Goal: Task Accomplishment & Management: Manage account settings

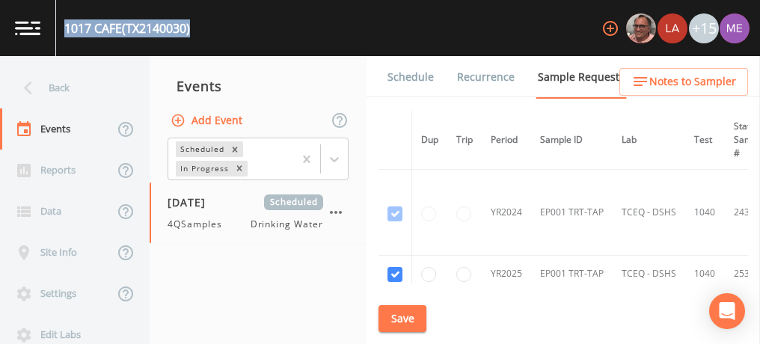
scroll to position [94, 0]
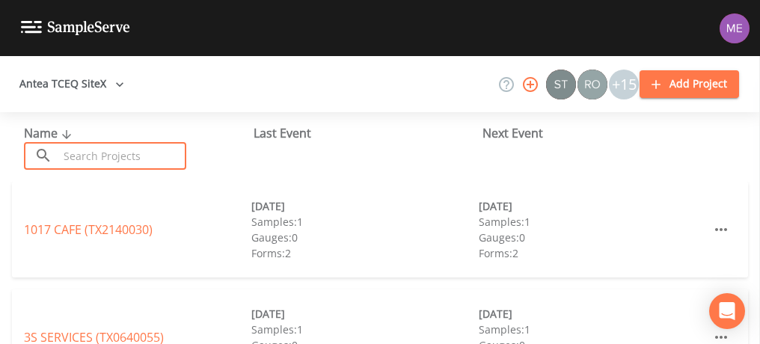
click at [133, 153] on input "text" at bounding box center [122, 156] width 128 height 28
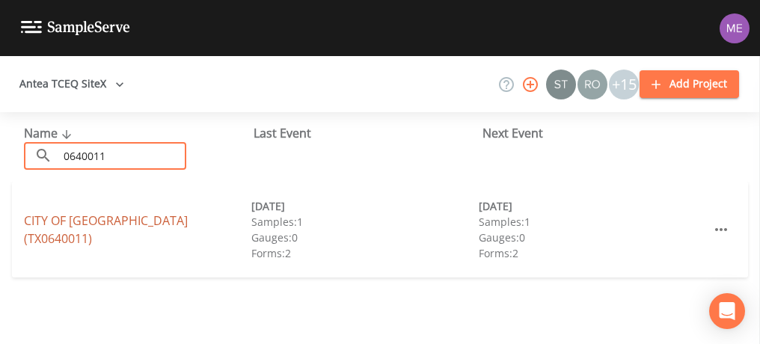
type input "0640011"
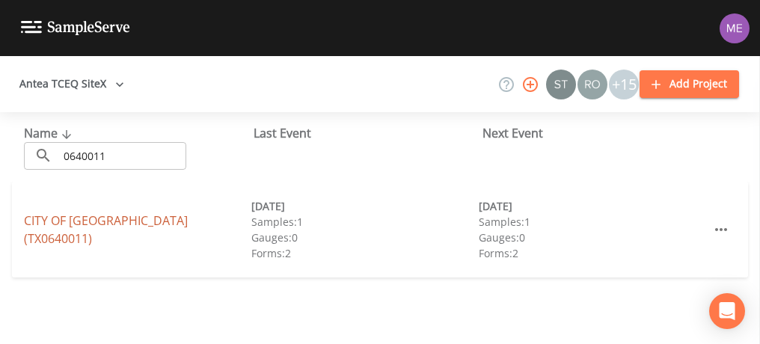
click at [112, 231] on link "CITY OF ASHERTON (TX0640011)" at bounding box center [106, 230] width 164 height 34
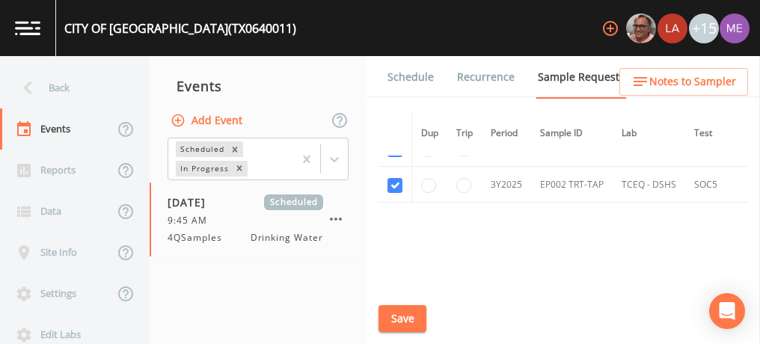
scroll to position [184, 0]
click at [463, 182] on input "radio" at bounding box center [464, 184] width 15 height 15
radio input "true"
click at [392, 326] on button "Save" at bounding box center [403, 319] width 48 height 28
click at [397, 73] on link "Schedule" at bounding box center [410, 77] width 51 height 42
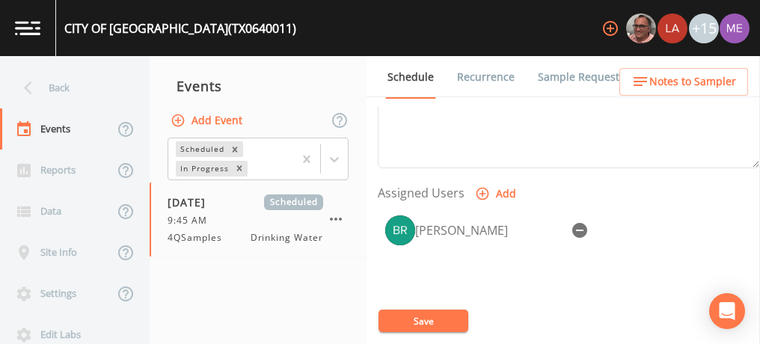
scroll to position [597, 0]
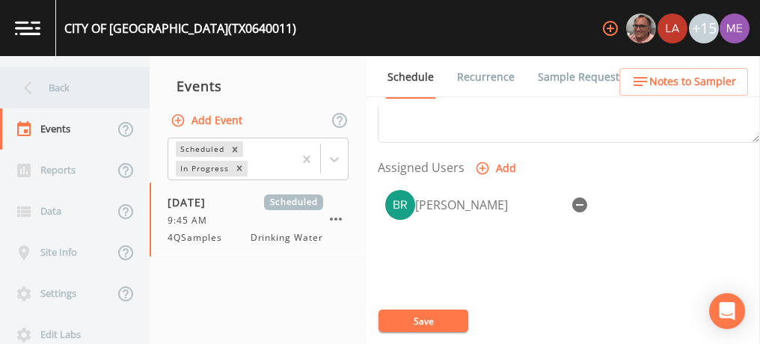
click at [57, 85] on div "Back" at bounding box center [67, 87] width 135 height 41
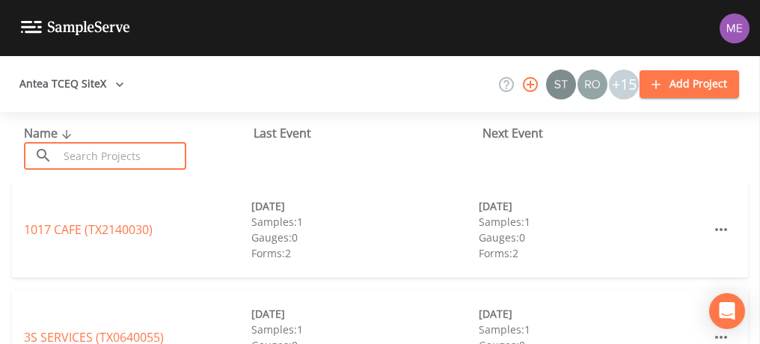
click at [101, 150] on input "text" at bounding box center [122, 156] width 128 height 28
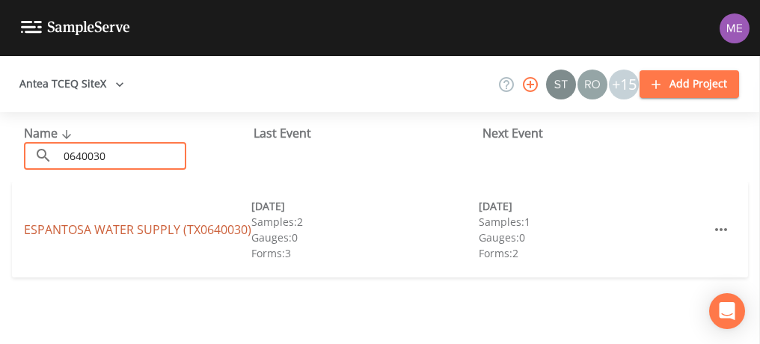
type input "0640030"
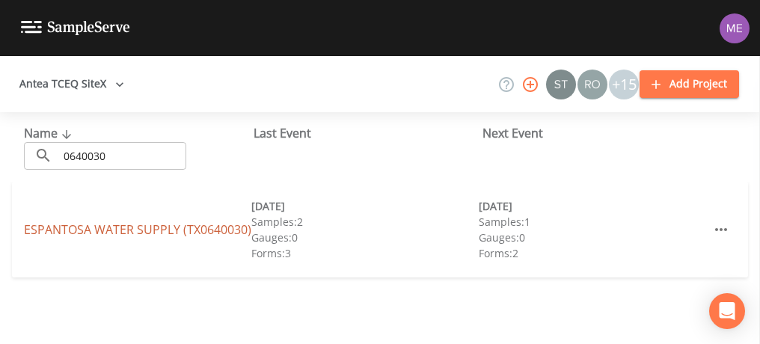
click at [94, 222] on link "ESPANTOSA WATER SUPPLY (TX0640030)" at bounding box center [138, 230] width 228 height 16
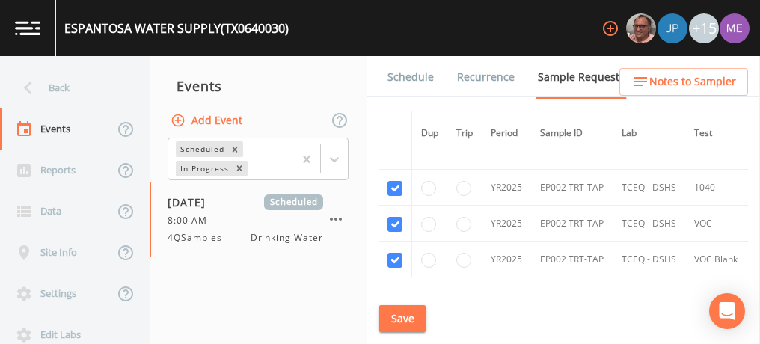
scroll to position [756, 0]
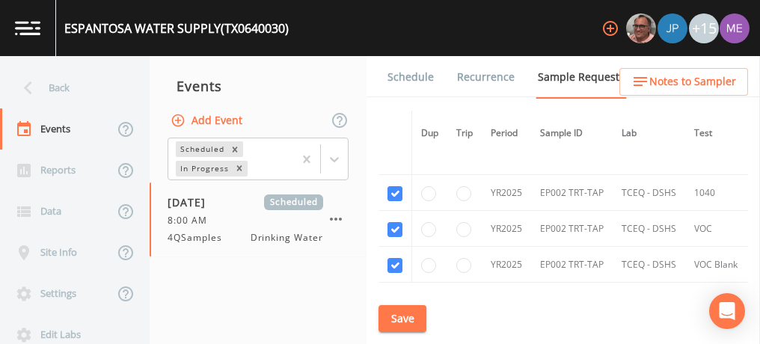
click at [402, 74] on link "Schedule" at bounding box center [410, 77] width 51 height 42
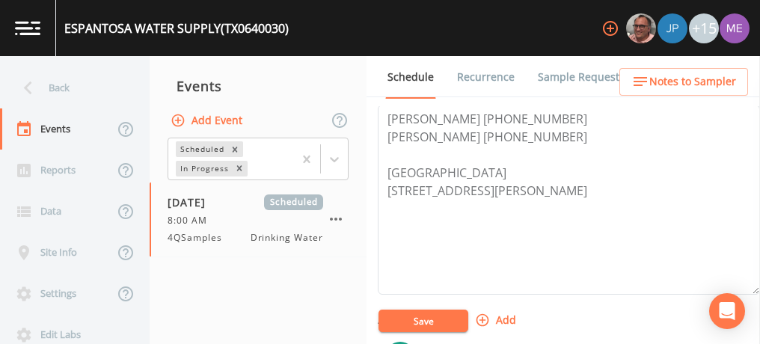
scroll to position [440, 0]
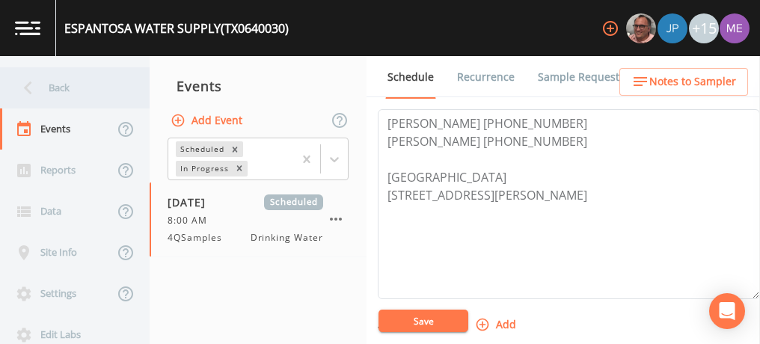
click at [61, 88] on div "Back" at bounding box center [67, 87] width 135 height 41
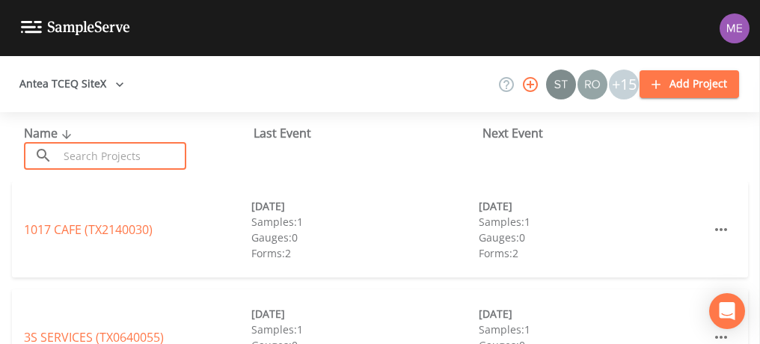
click at [87, 144] on input "text" at bounding box center [122, 156] width 128 height 28
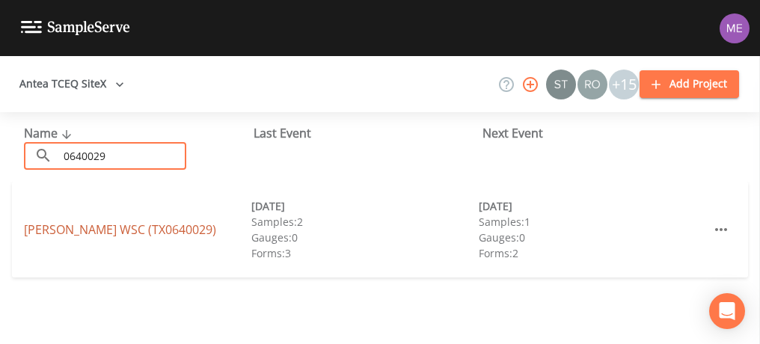
type input "0640029"
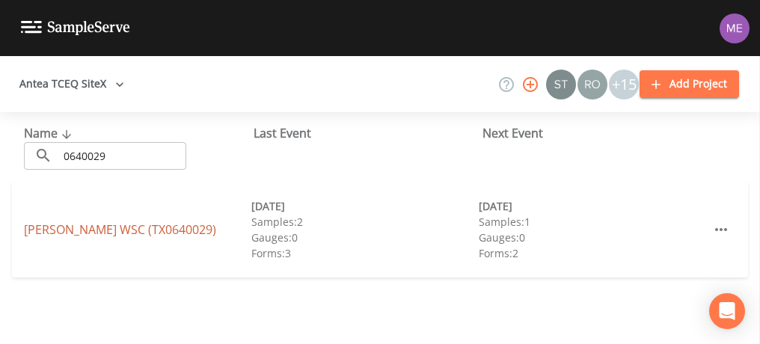
click at [82, 228] on link "CATARINA WSC (TX0640029)" at bounding box center [120, 230] width 192 height 16
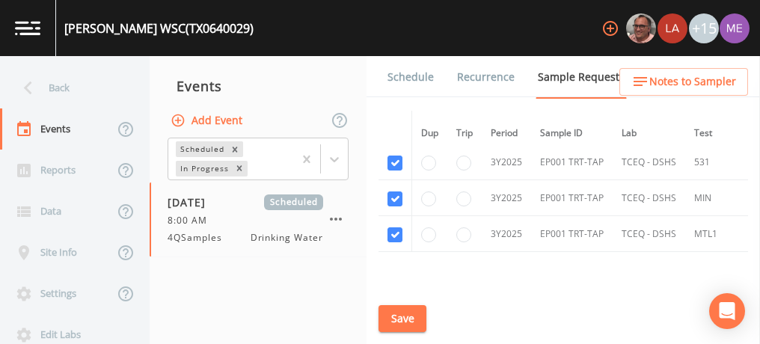
scroll to position [622, 0]
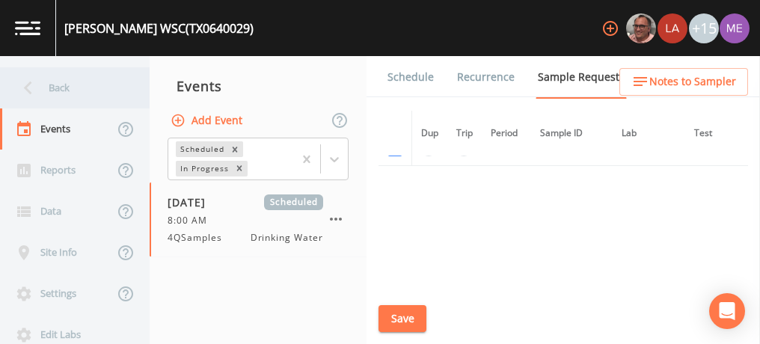
click at [55, 86] on div "Back" at bounding box center [67, 87] width 135 height 41
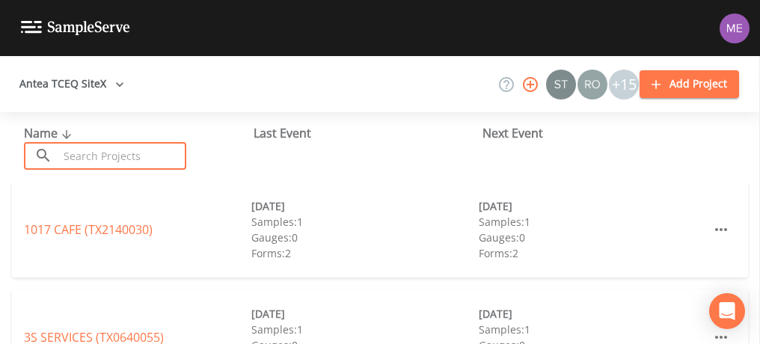
click at [112, 156] on input "text" at bounding box center [122, 156] width 128 height 28
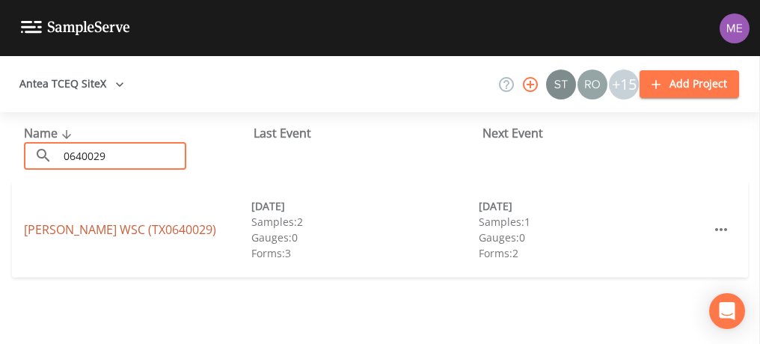
type input "0640029"
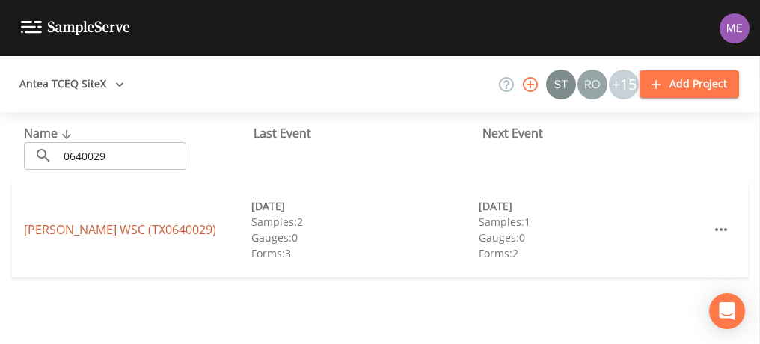
click at [96, 229] on link "CATARINA WSC (TX0640029)" at bounding box center [120, 230] width 192 height 16
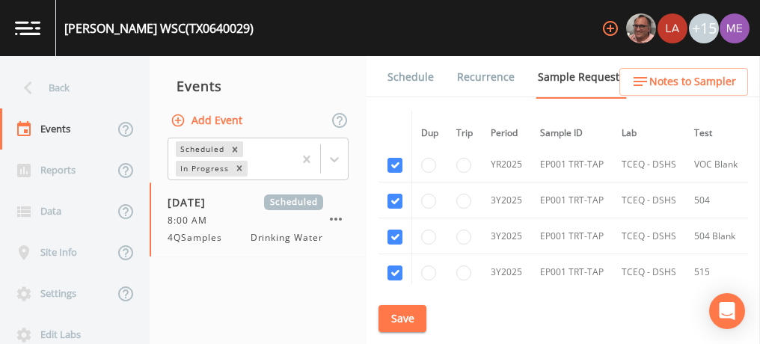
scroll to position [397, 0]
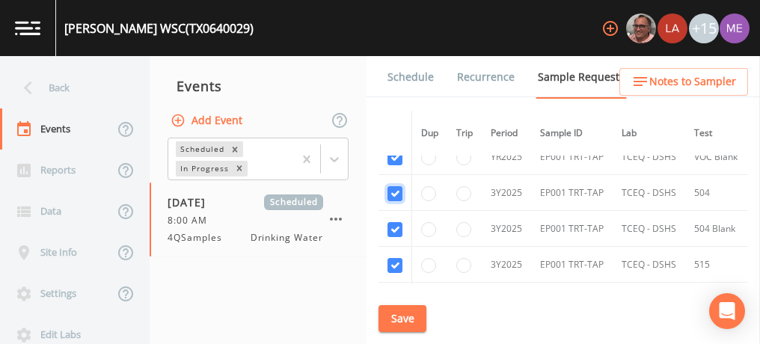
click at [397, 190] on input "checkbox" at bounding box center [395, 193] width 15 height 15
checkbox input "false"
click at [391, 227] on input "checkbox" at bounding box center [395, 229] width 15 height 15
checkbox input "false"
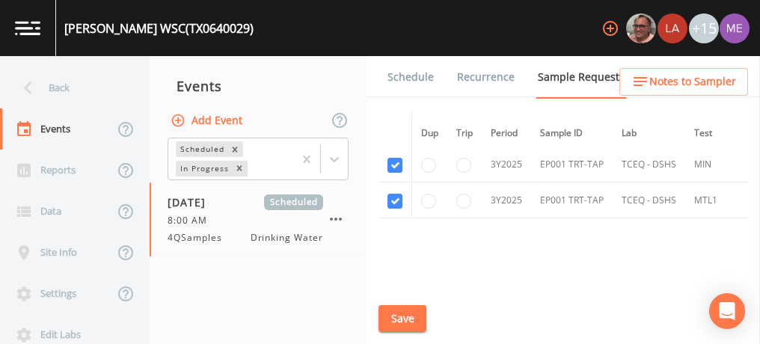
scroll to position [570, 0]
click at [396, 314] on button "Save" at bounding box center [403, 319] width 48 height 28
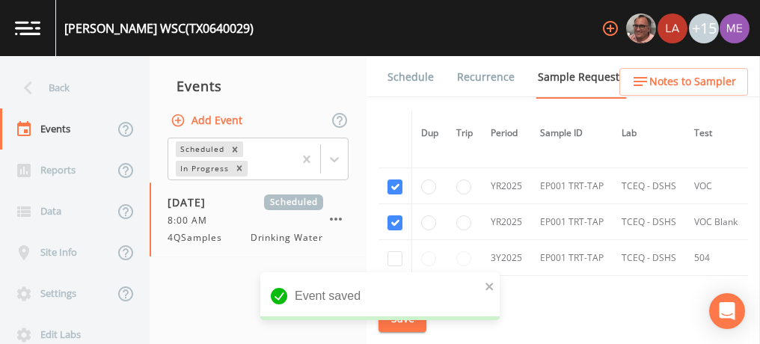
scroll to position [322, 0]
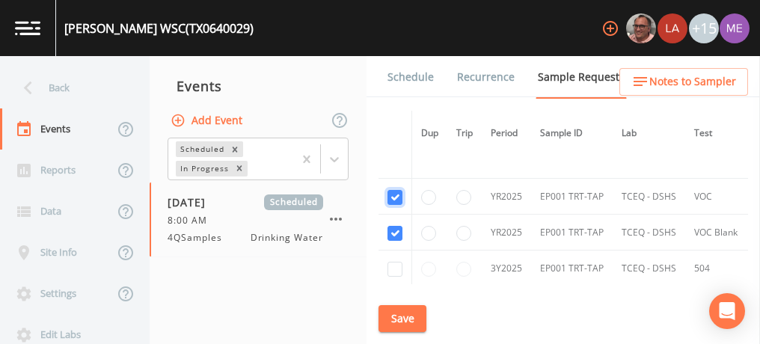
click at [392, 195] on input "checkbox" at bounding box center [395, 197] width 15 height 15
checkbox input "false"
click at [394, 231] on input "checkbox" at bounding box center [395, 233] width 15 height 15
checkbox input "false"
click at [403, 314] on button "Save" at bounding box center [403, 319] width 48 height 28
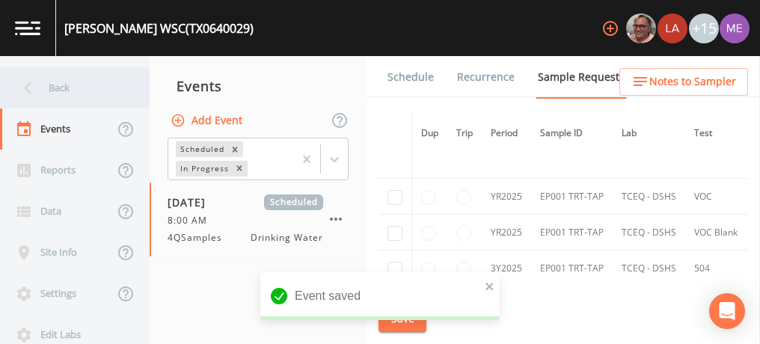
click at [58, 88] on div "Back" at bounding box center [67, 87] width 135 height 41
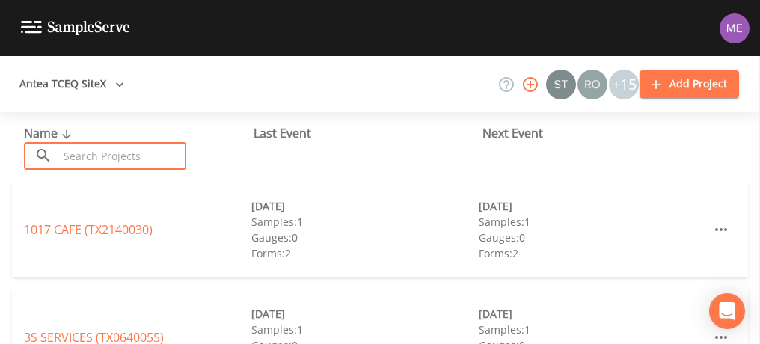
click at [109, 161] on input "text" at bounding box center [122, 156] width 128 height 28
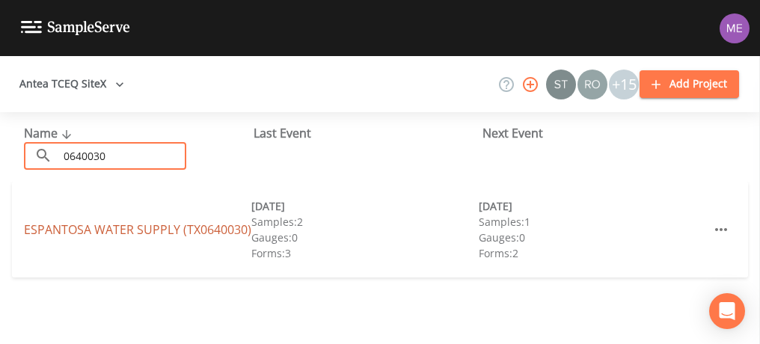
type input "0640030"
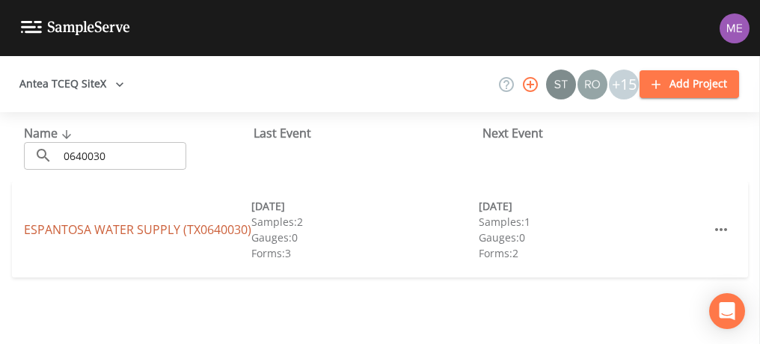
click at [100, 222] on link "ESPANTOSA WATER SUPPLY (TX0640030)" at bounding box center [138, 230] width 228 height 16
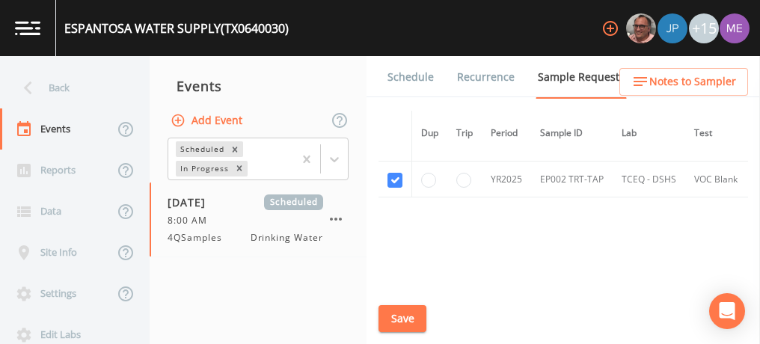
scroll to position [847, 0]
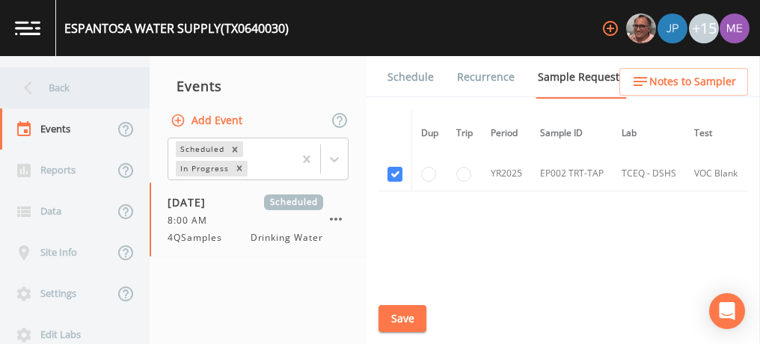
click at [58, 86] on div "Back" at bounding box center [67, 87] width 135 height 41
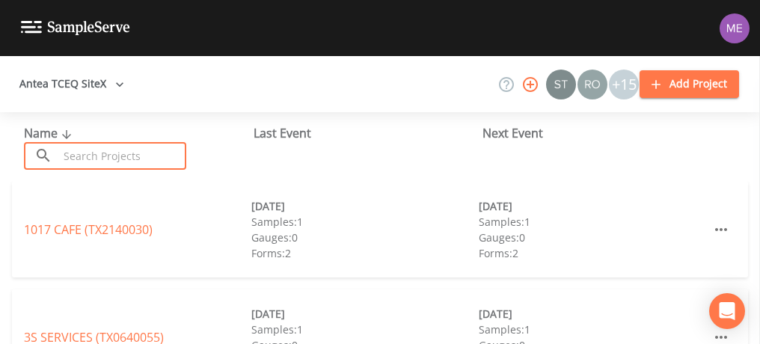
click at [105, 152] on input "text" at bounding box center [122, 156] width 128 height 28
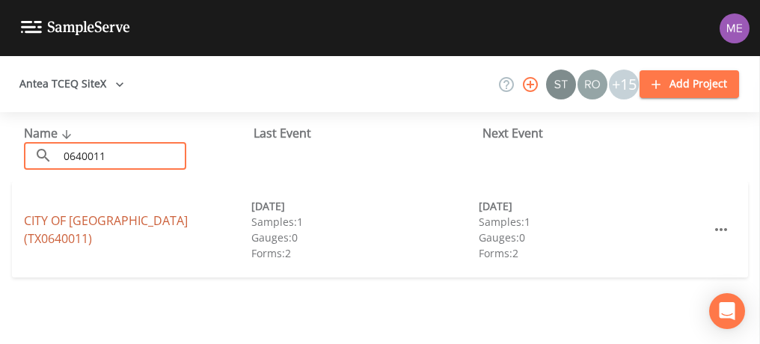
type input "0640011"
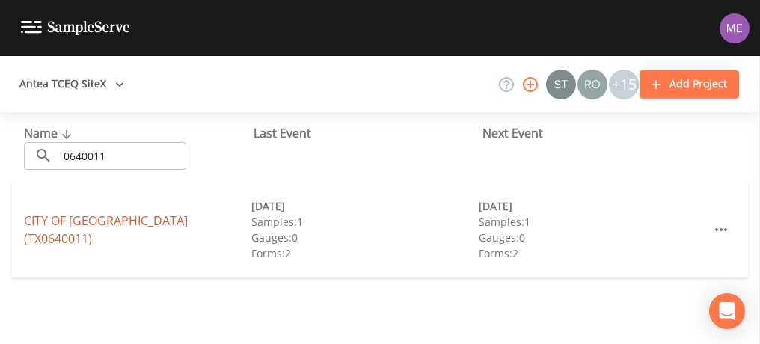
click at [179, 228] on link "CITY OF ASHERTON (TX0640011)" at bounding box center [106, 230] width 164 height 34
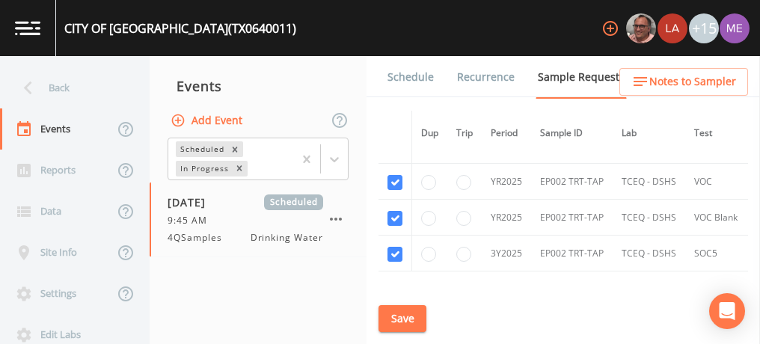
scroll to position [115, 0]
click at [395, 177] on input "checkbox" at bounding box center [395, 181] width 15 height 15
checkbox input "false"
click at [396, 215] on input "checkbox" at bounding box center [395, 217] width 15 height 15
checkbox input "false"
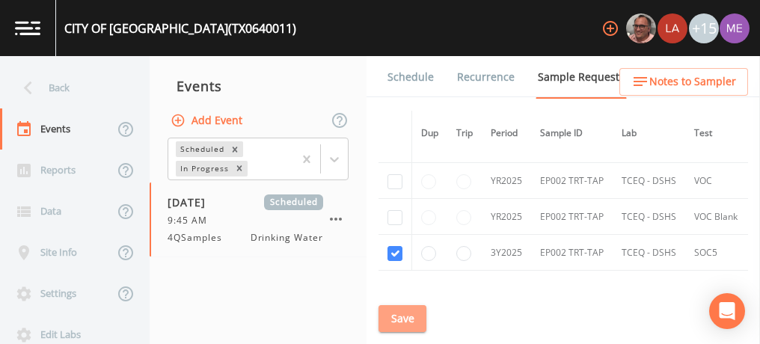
click at [403, 319] on button "Save" at bounding box center [403, 319] width 48 height 28
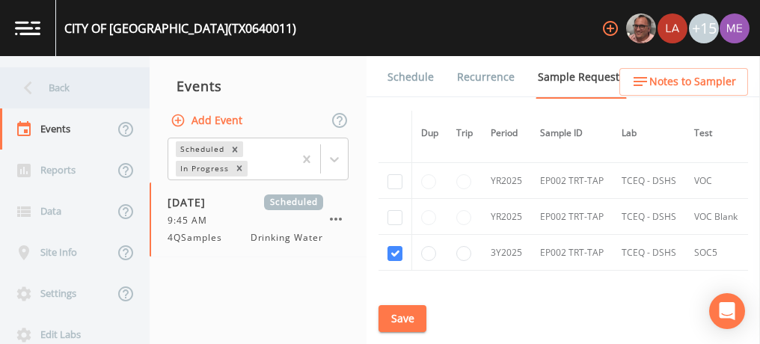
click at [58, 87] on div "Back" at bounding box center [67, 87] width 135 height 41
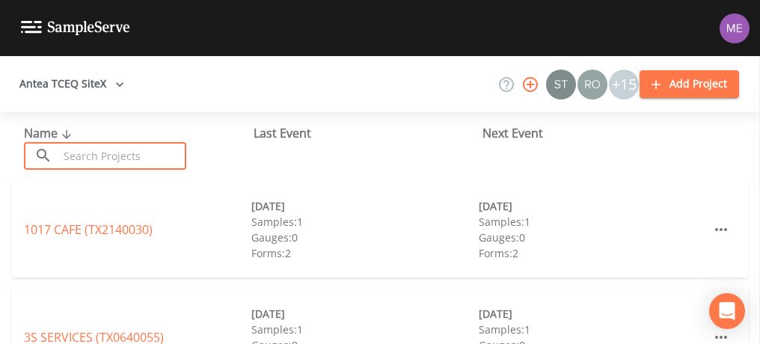
click at [97, 152] on input "text" at bounding box center [122, 156] width 128 height 28
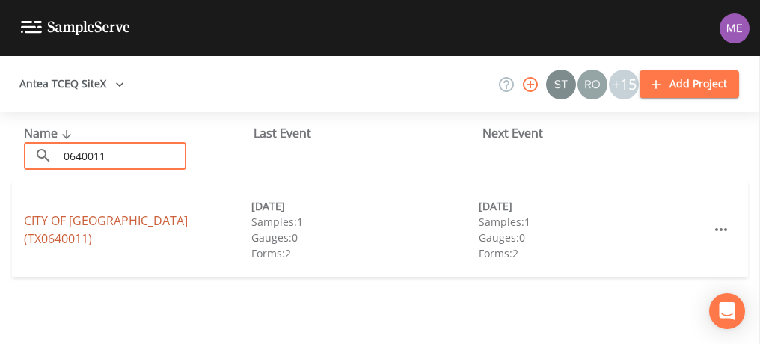
type input "0640011"
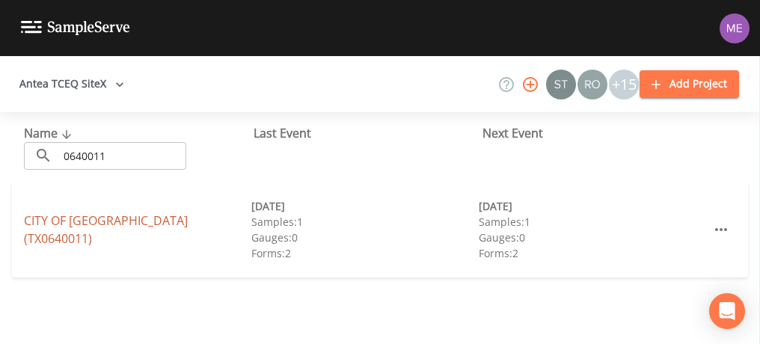
click at [115, 226] on link "CITY OF ASHERTON (TX0640011)" at bounding box center [106, 230] width 164 height 34
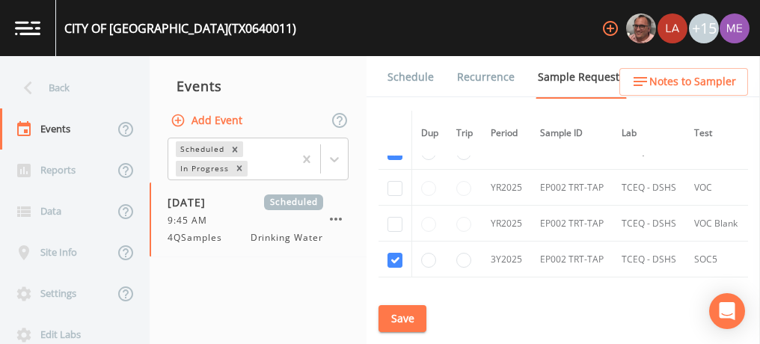
scroll to position [117, 0]
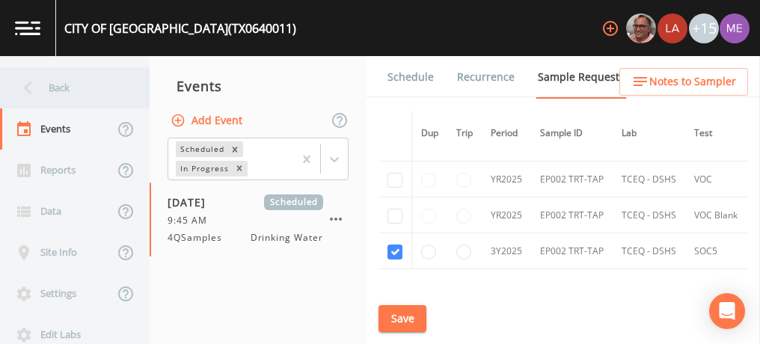
click at [61, 92] on div "Back" at bounding box center [67, 87] width 135 height 41
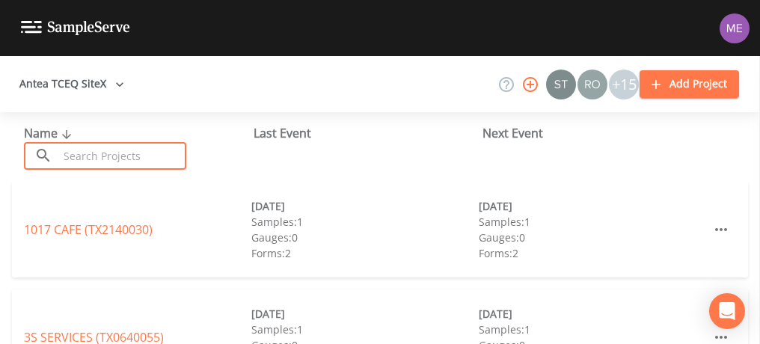
click at [135, 150] on input "text" at bounding box center [122, 156] width 128 height 28
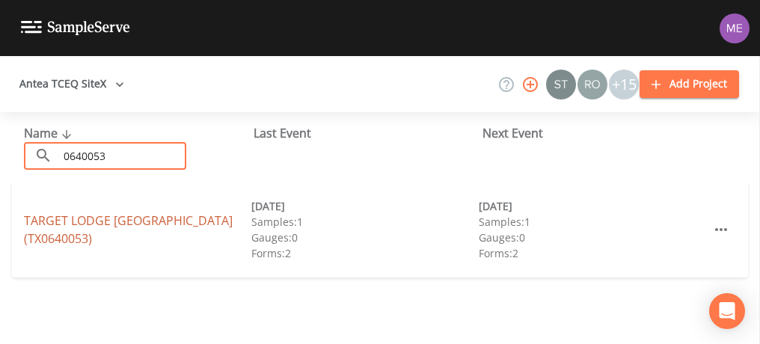
type input "0640053"
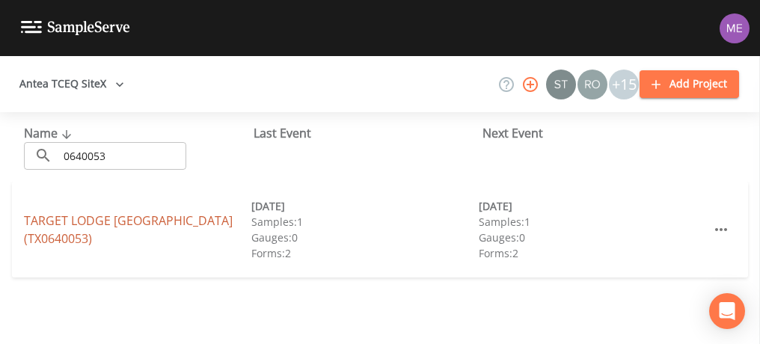
click at [138, 226] on link "TARGET LODGE CARRIZO SPRINGS (TX0640053)" at bounding box center [128, 230] width 209 height 34
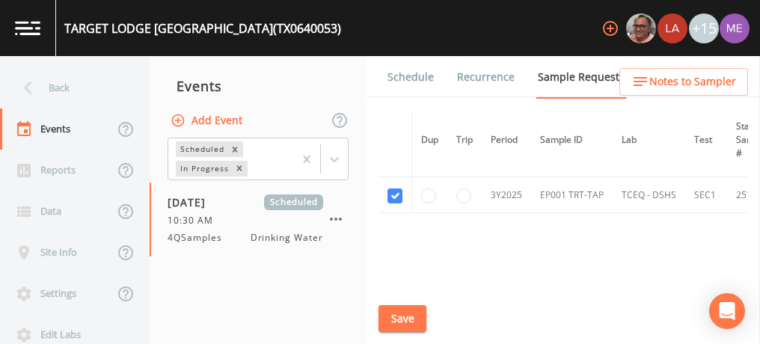
scroll to position [117, 0]
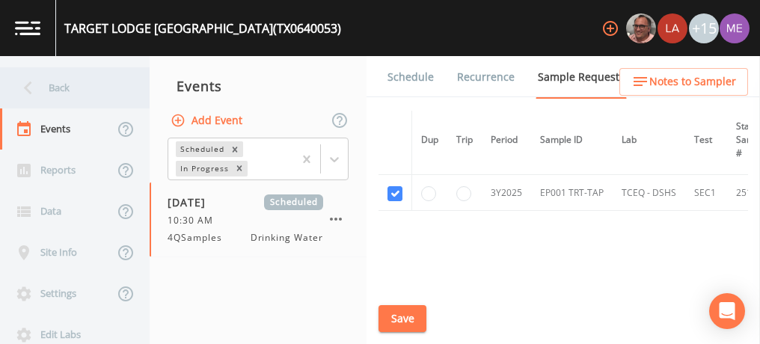
click at [62, 83] on div "Back" at bounding box center [67, 87] width 135 height 41
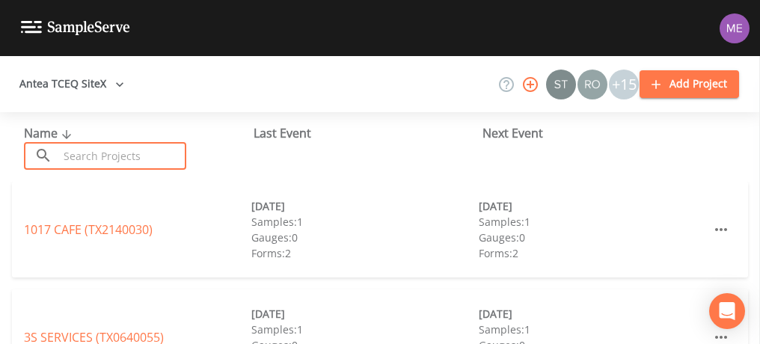
click at [108, 154] on input "text" at bounding box center [122, 156] width 128 height 28
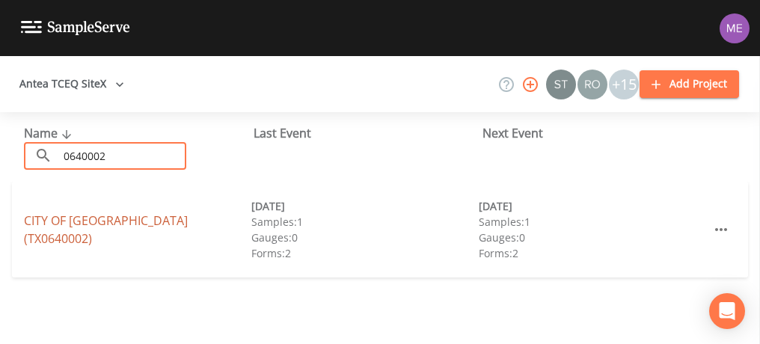
type input "0640002"
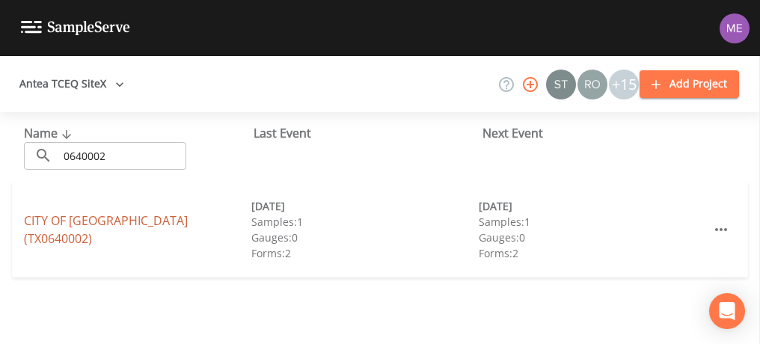
click at [136, 231] on link "CITY OF CARRIZO SPRINGS (TX0640002)" at bounding box center [106, 230] width 164 height 34
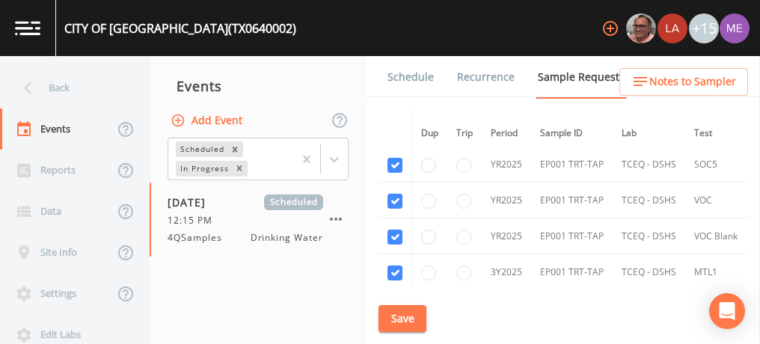
scroll to position [477, 0]
click at [400, 193] on input "checkbox" at bounding box center [395, 200] width 15 height 15
checkbox input "false"
click at [394, 230] on input "checkbox" at bounding box center [395, 236] width 15 height 15
checkbox input "false"
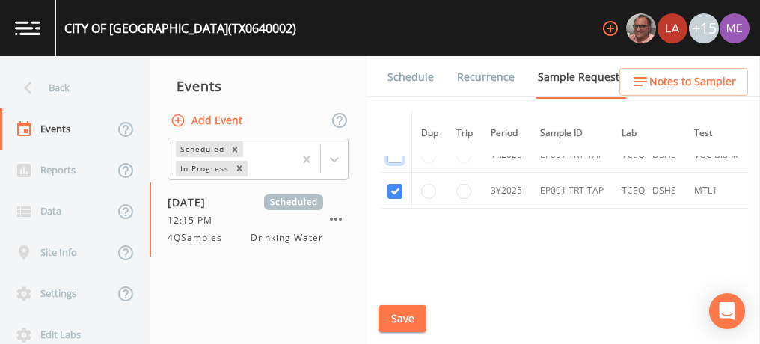
scroll to position [570, 0]
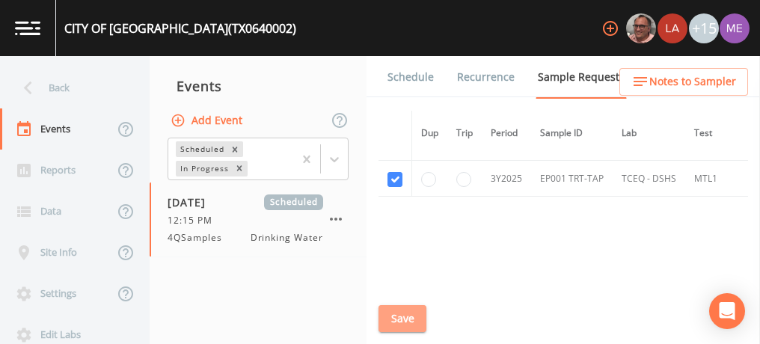
click at [400, 314] on button "Save" at bounding box center [403, 319] width 48 height 28
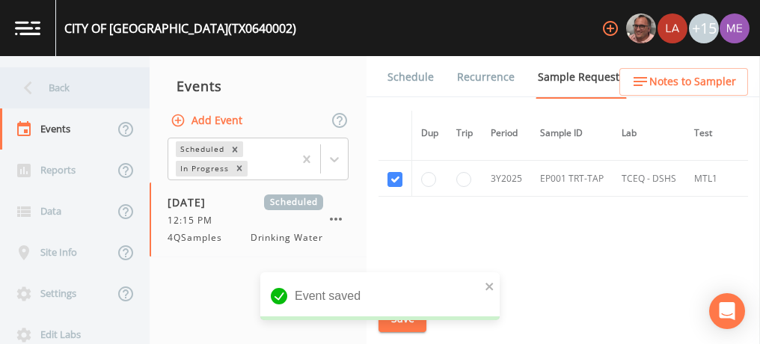
click at [55, 87] on div "Back" at bounding box center [67, 87] width 135 height 41
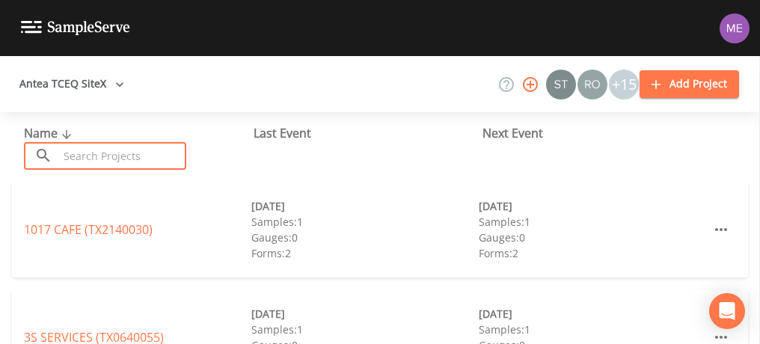
click at [95, 156] on input "text" at bounding box center [122, 156] width 128 height 28
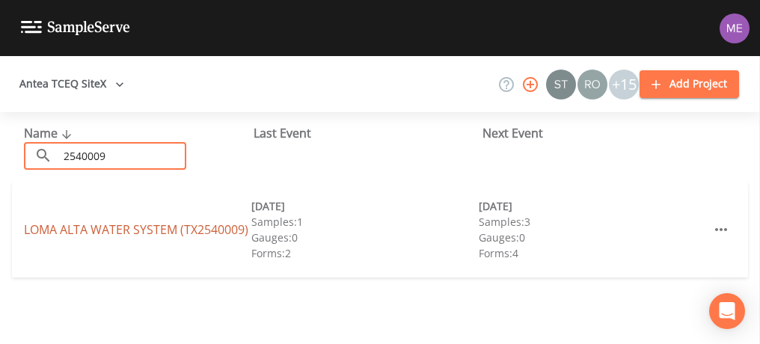
type input "2540009"
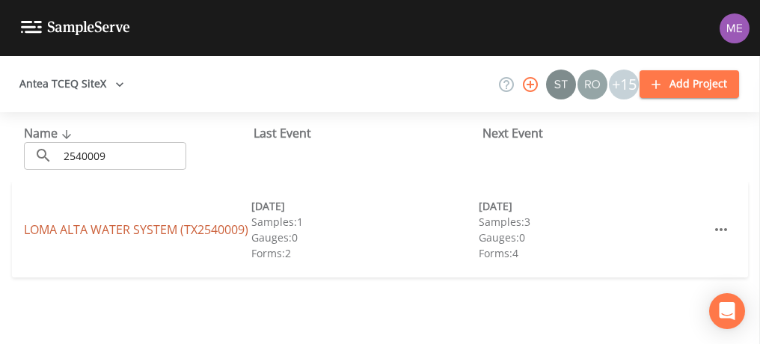
click at [107, 222] on link "LOMA ALTA WATER SYSTEM (TX2540009)" at bounding box center [136, 230] width 225 height 16
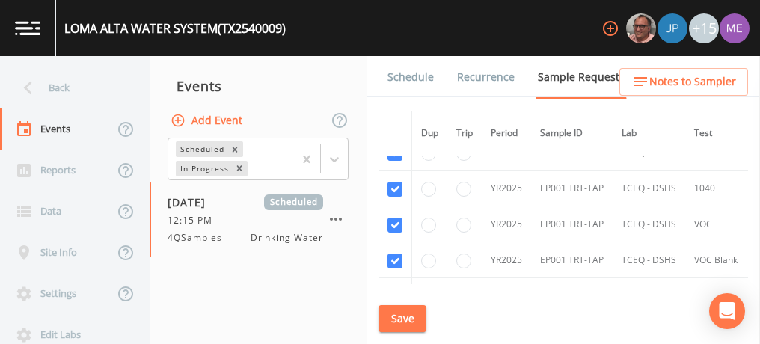
scroll to position [1410, 0]
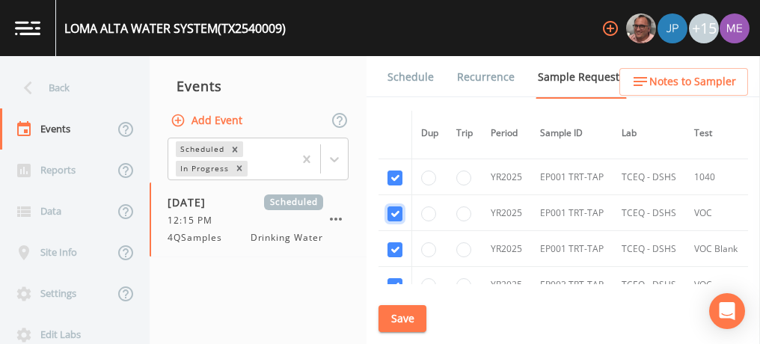
click at [398, 207] on input "checkbox" at bounding box center [395, 214] width 15 height 15
checkbox input "false"
click at [396, 243] on input "checkbox" at bounding box center [395, 250] width 15 height 15
checkbox input "false"
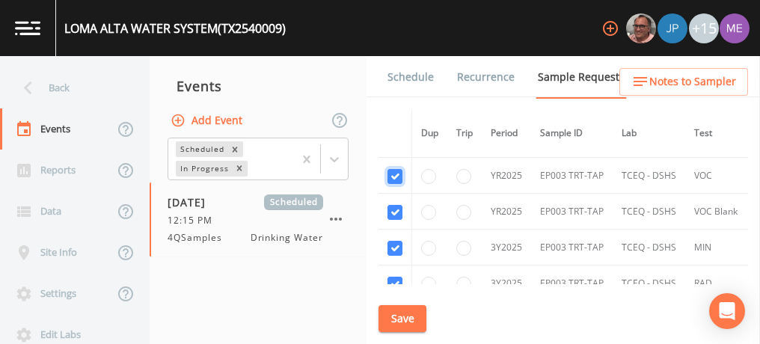
click at [389, 172] on input "checkbox" at bounding box center [395, 176] width 15 height 15
checkbox input "false"
click at [393, 205] on input "checkbox" at bounding box center [395, 212] width 15 height 15
checkbox input "false"
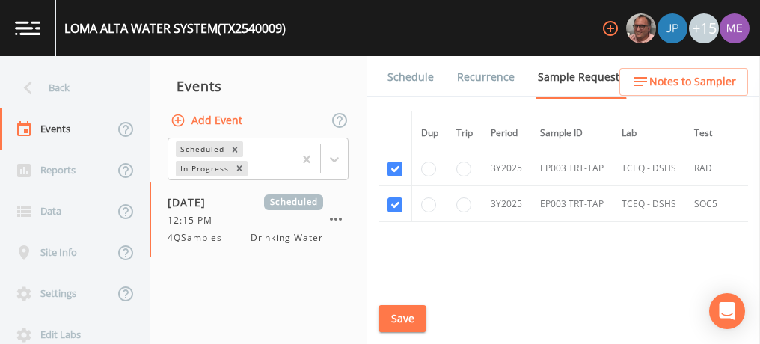
scroll to position [1635, 0]
click at [407, 311] on button "Save" at bounding box center [403, 319] width 48 height 28
